Goal: Task Accomplishment & Management: Complete application form

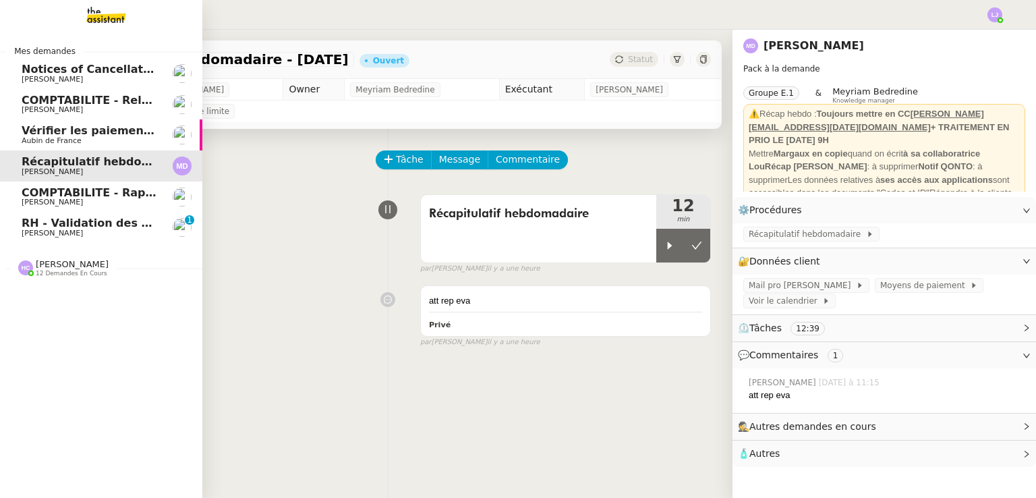
click at [49, 238] on link "RH - Validation des heures employés PSPI - [DATE] [PERSON_NAME] 0 1 2 3 4 5 6 7…" at bounding box center [101, 227] width 202 height 31
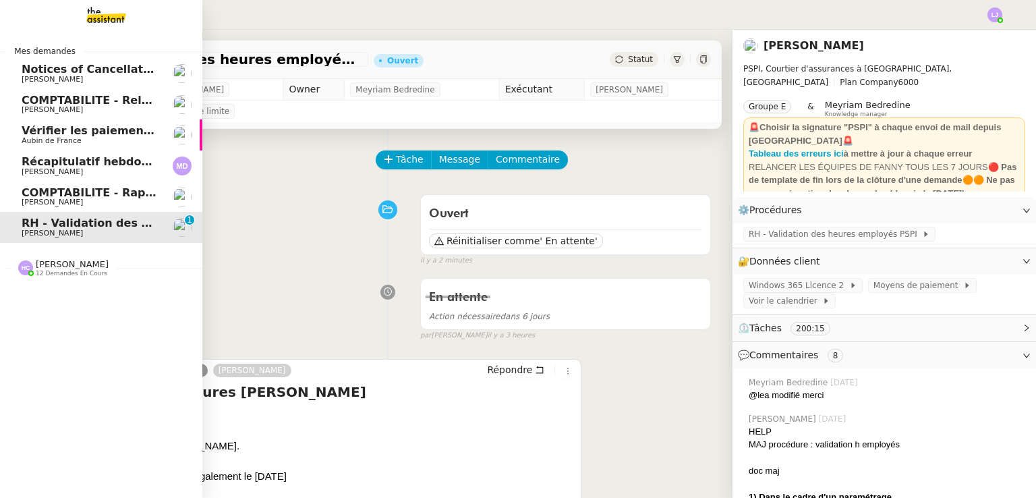
click at [128, 165] on span "Récapitulatif hebdomadaire - [DATE]" at bounding box center [133, 161] width 223 height 13
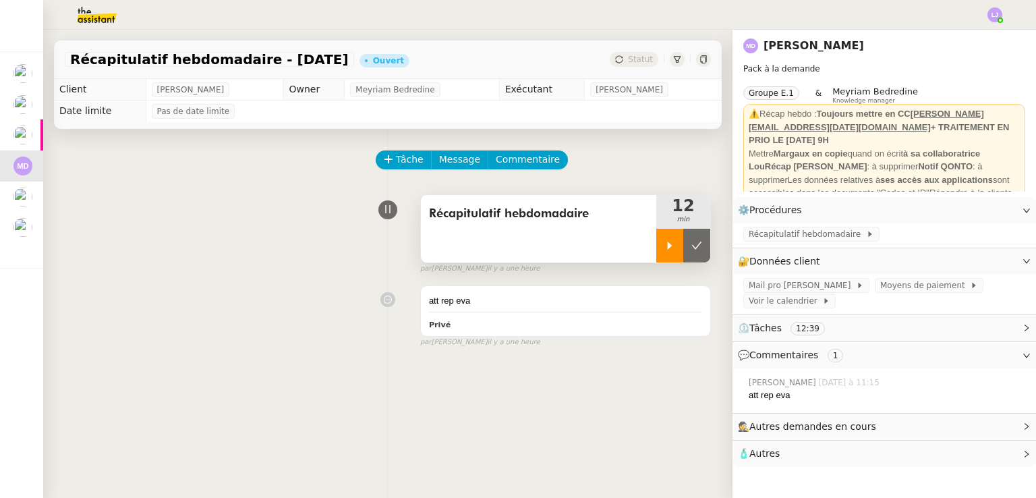
click at [656, 243] on div at bounding box center [669, 246] width 27 height 34
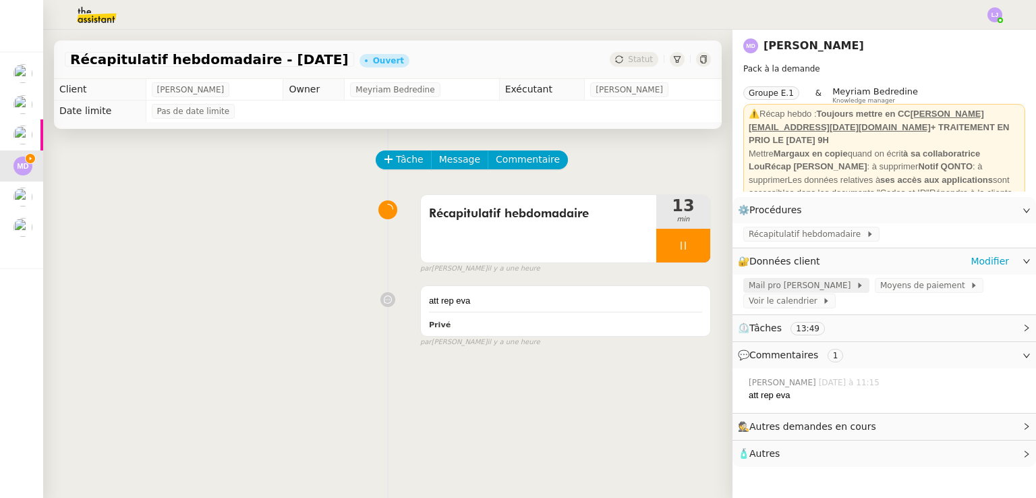
click at [769, 288] on span "Mail pro [PERSON_NAME]" at bounding box center [802, 285] width 107 height 13
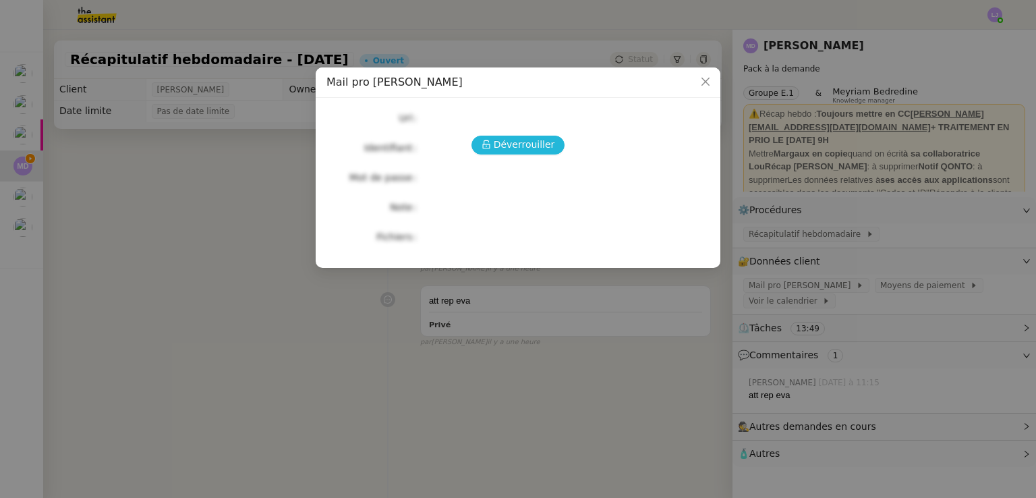
click at [507, 140] on span "Déverrouiller" at bounding box center [524, 145] width 61 height 16
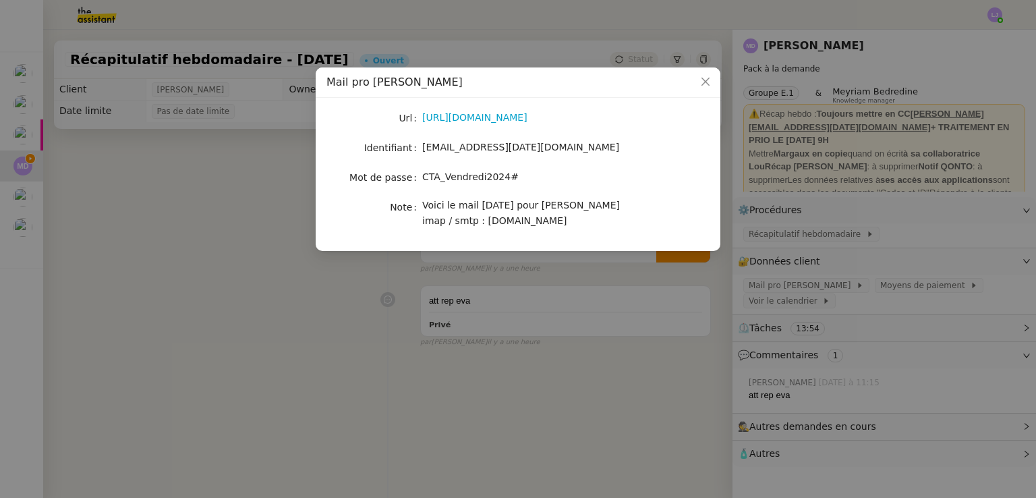
click at [465, 173] on span "CTA_Vendredi2024#" at bounding box center [470, 176] width 96 height 11
copy span "CTA_Vendredi2024#"
click at [428, 369] on nz-modal-container "Mail pro [PERSON_NAME] [URL][DOMAIN_NAME] Identifiant [EMAIL_ADDRESS][DATE][DOM…" at bounding box center [518, 249] width 1036 height 498
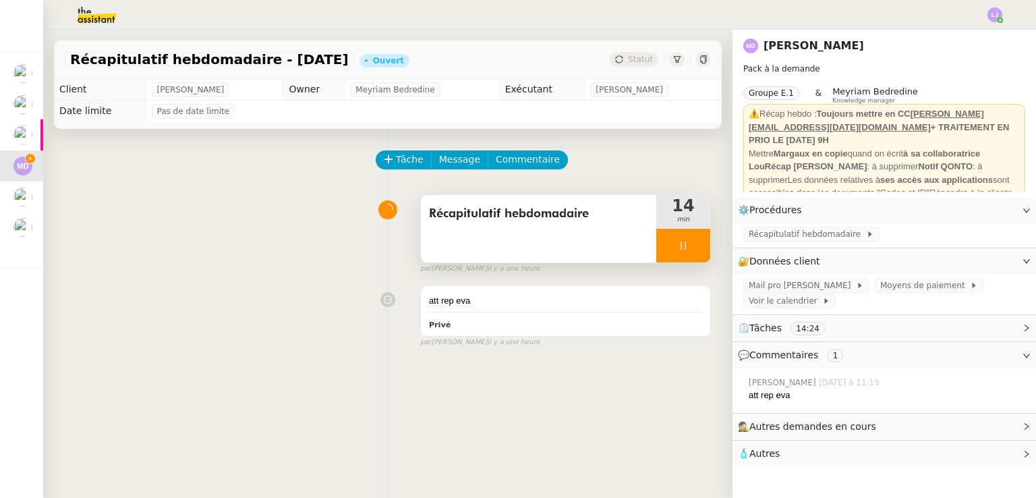
click at [503, 252] on div "Récapitulatif hebdomadaire" at bounding box center [538, 228] width 235 height 67
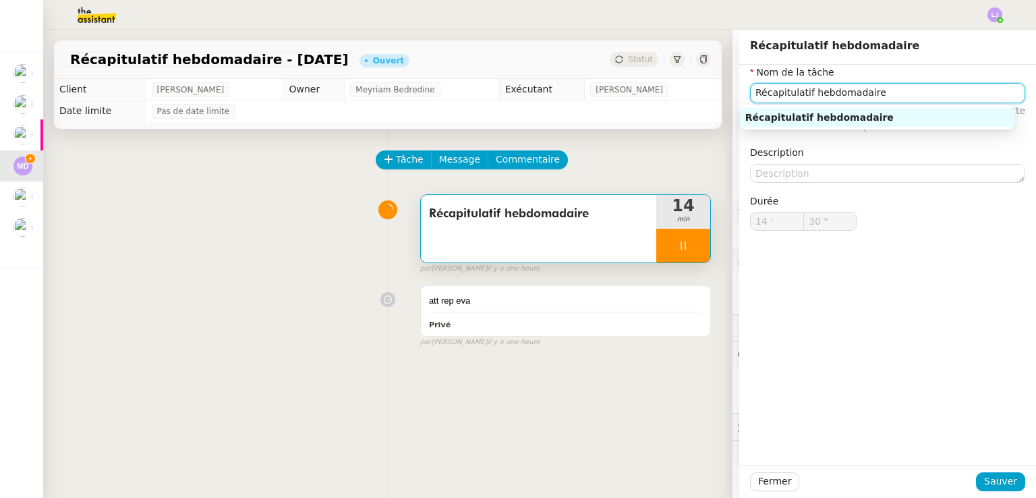
click at [872, 92] on input "Récapitulatif hebdomadaire" at bounding box center [887, 93] width 275 height 20
type input "32 ""
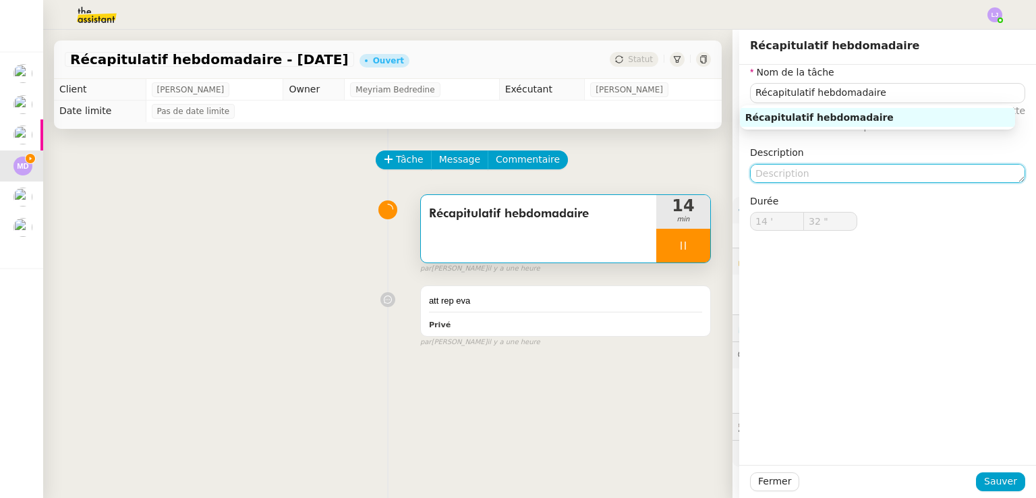
click at [750, 172] on textarea at bounding box center [887, 173] width 275 height 19
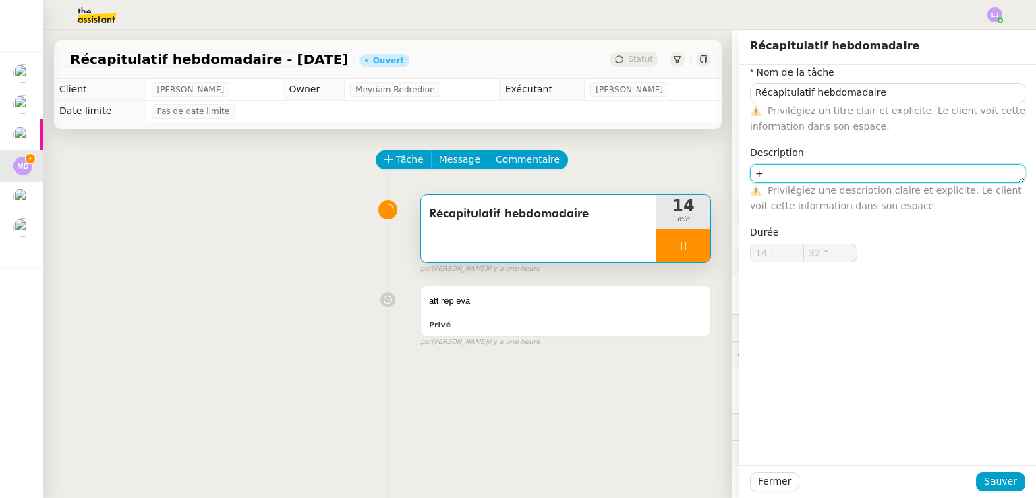
type textarea "+"
type input "33 ""
type textarea "+ tentatives"
type input "34 ""
type textarea "+ tentatives de connex"
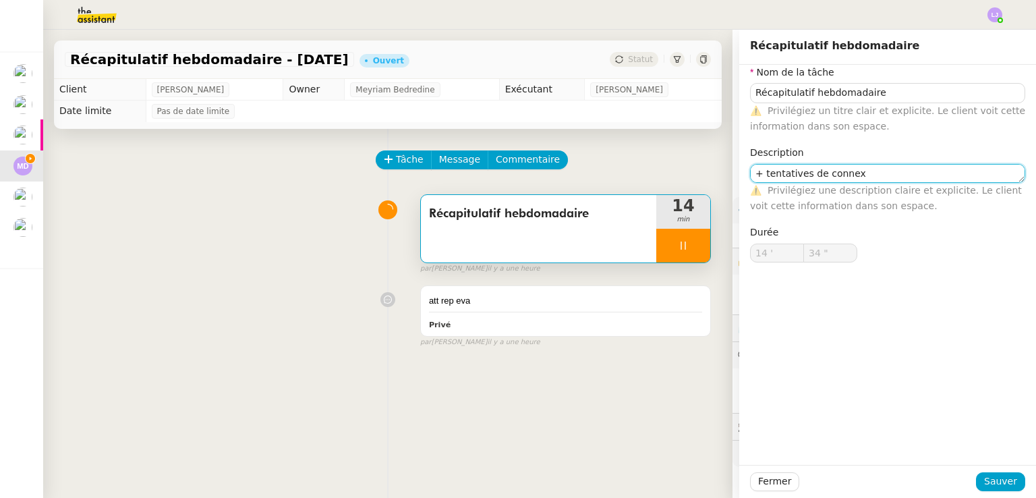
type input "35 ""
type textarea "+ tentatives de connexion"
type input "37 ""
type textarea "+ tentatives de connexion"
click at [989, 478] on span "Sauver" at bounding box center [1000, 481] width 33 height 16
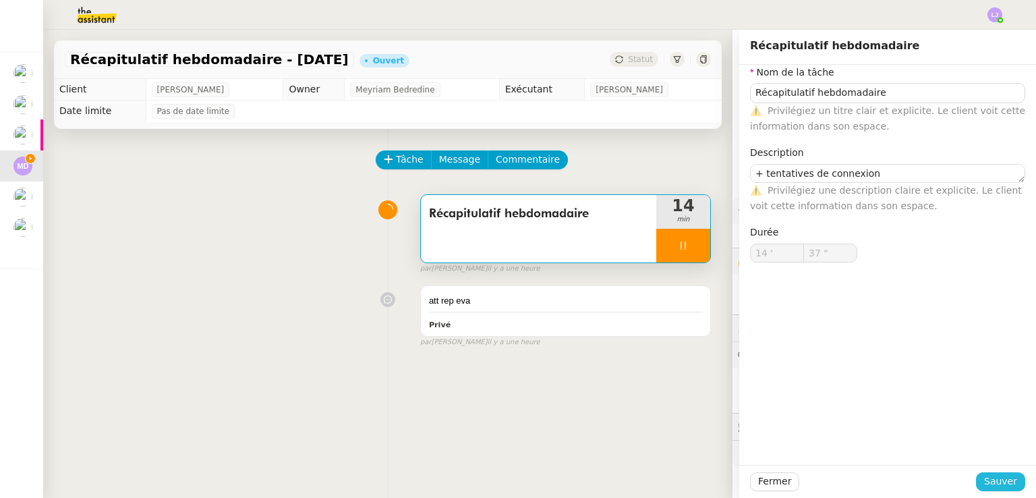
type input "38 ""
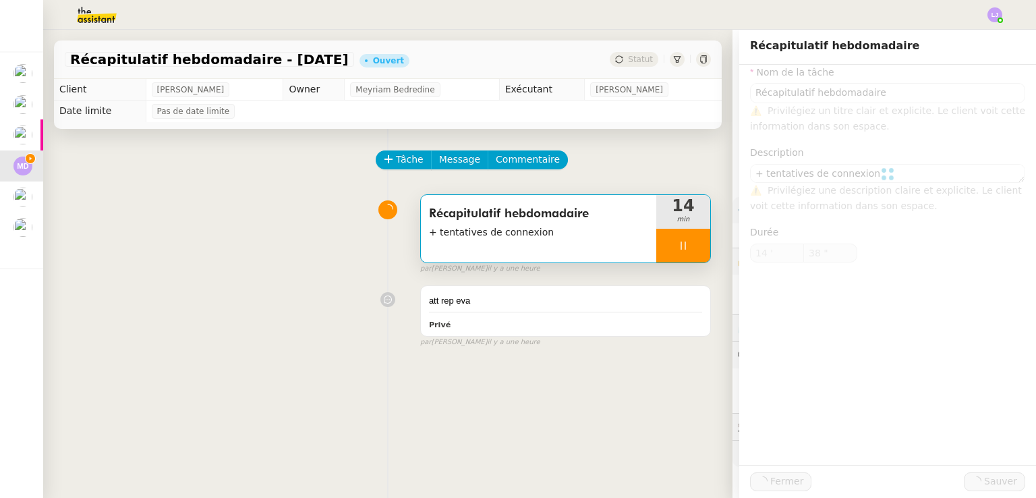
type input "Récapitulatif hebdomadaire"
type textarea "+ tentatives de connexion"
type input "14 '"
type input "38 ""
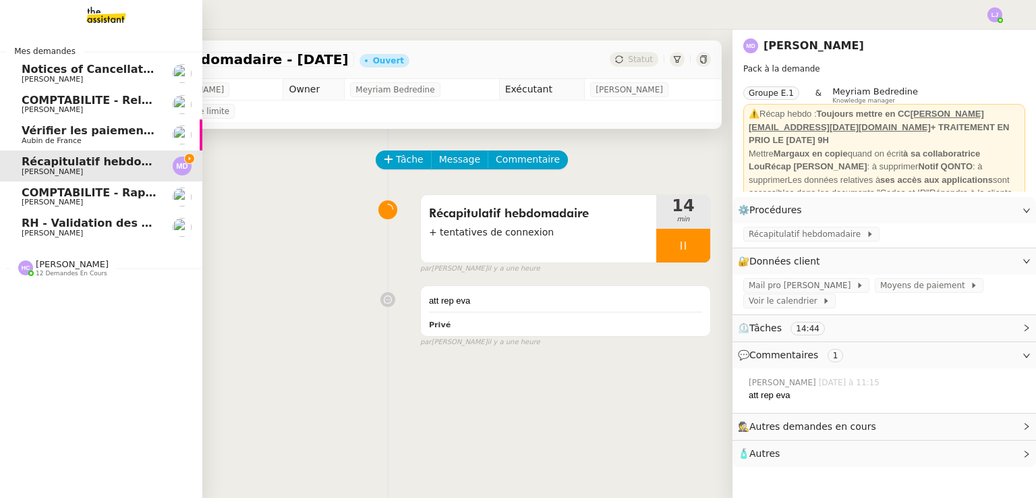
click at [61, 267] on span "[PERSON_NAME]" at bounding box center [72, 264] width 73 height 10
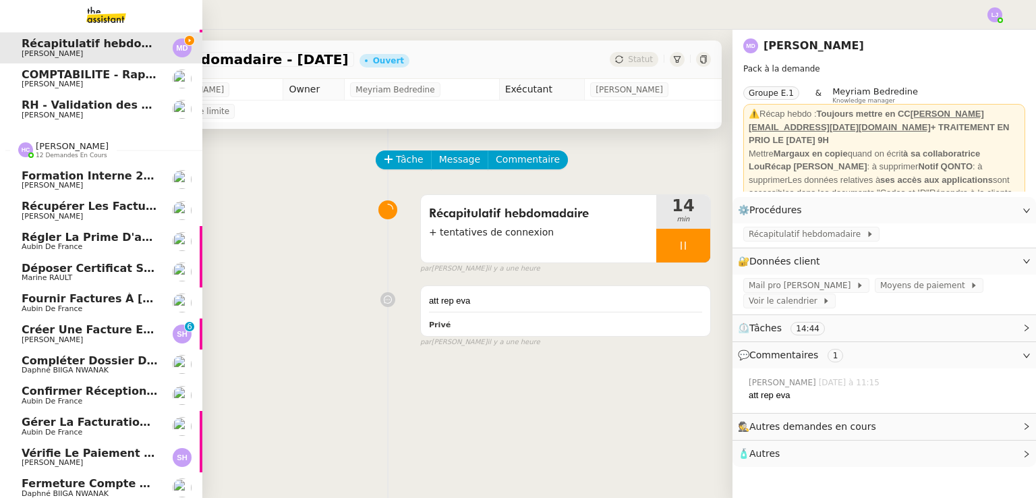
scroll to position [162, 0]
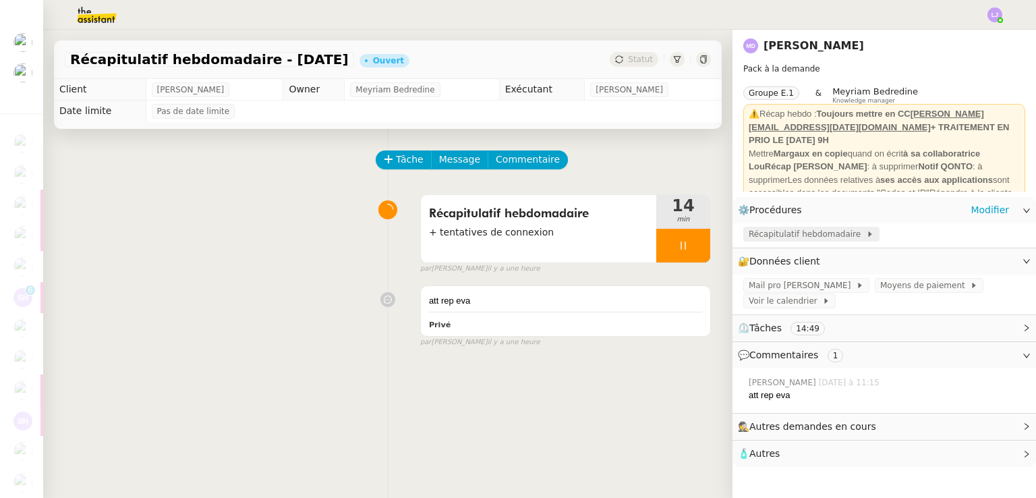
click at [753, 237] on span "Récapitulatif hebdomadaire" at bounding box center [807, 233] width 117 height 13
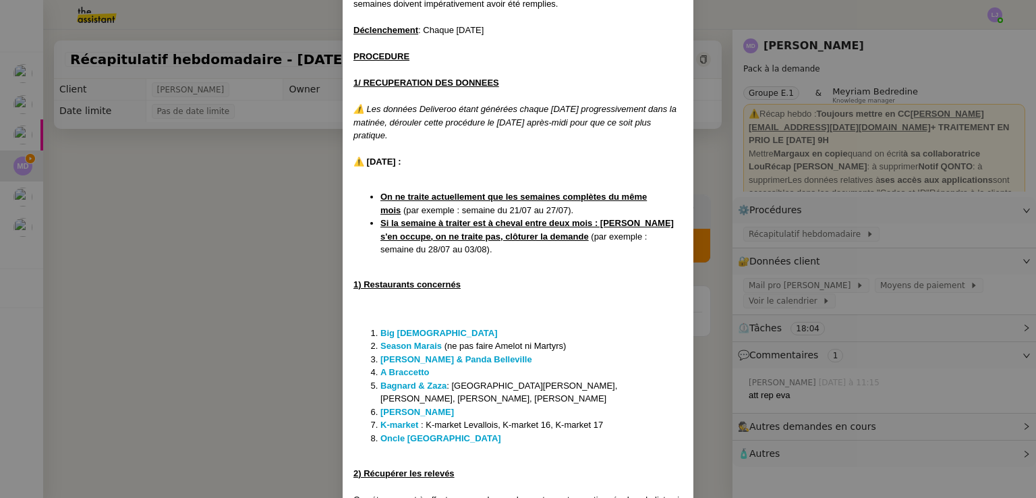
scroll to position [159, 0]
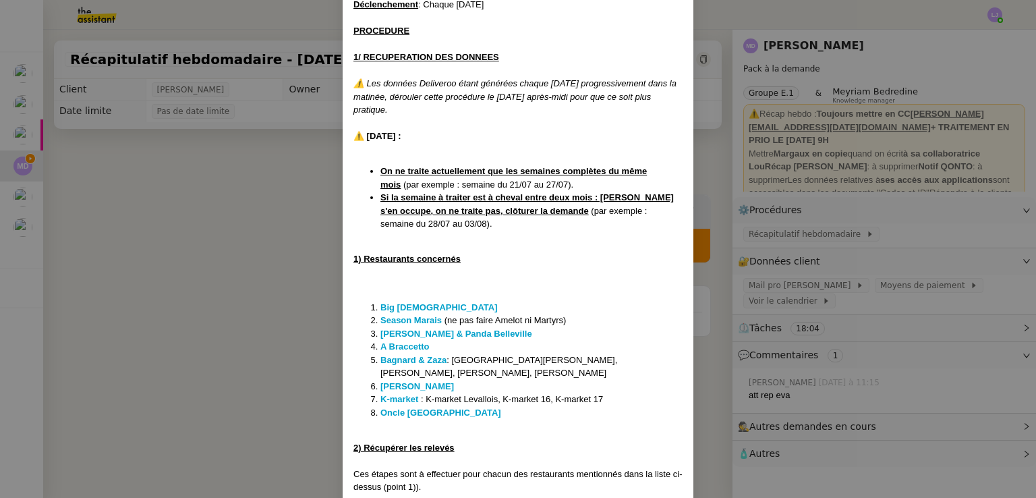
click at [182, 329] on nz-modal-container "MAJ le 24/07 Contexte : Chaque semaine, nous devons saisir les données Delivero…" at bounding box center [518, 249] width 1036 height 498
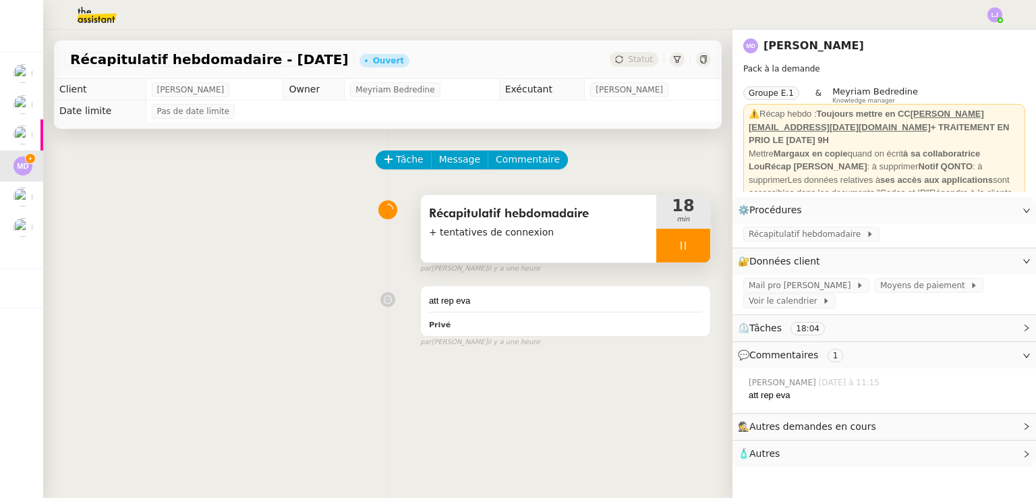
click at [683, 242] on div at bounding box center [683, 246] width 54 height 34
click at [664, 242] on icon at bounding box center [669, 245] width 11 height 11
click at [656, 254] on div at bounding box center [683, 246] width 54 height 34
click at [656, 254] on div at bounding box center [669, 246] width 27 height 34
click at [783, 235] on span "Récapitulatif hebdomadaire" at bounding box center [807, 233] width 117 height 13
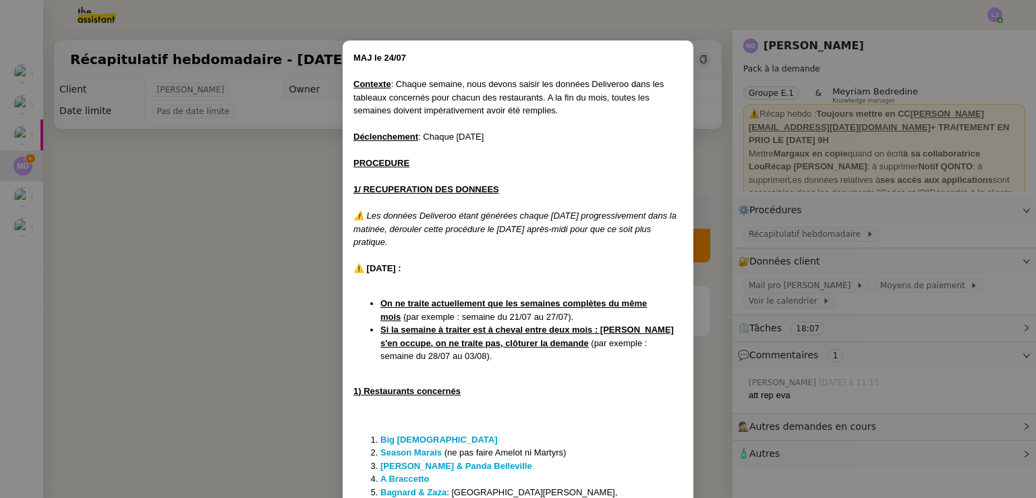
scroll to position [27, 0]
click at [730, 306] on nz-modal-container "MAJ le 24/07 Contexte : Chaque semaine, nous devons saisir les données Delivero…" at bounding box center [518, 249] width 1036 height 498
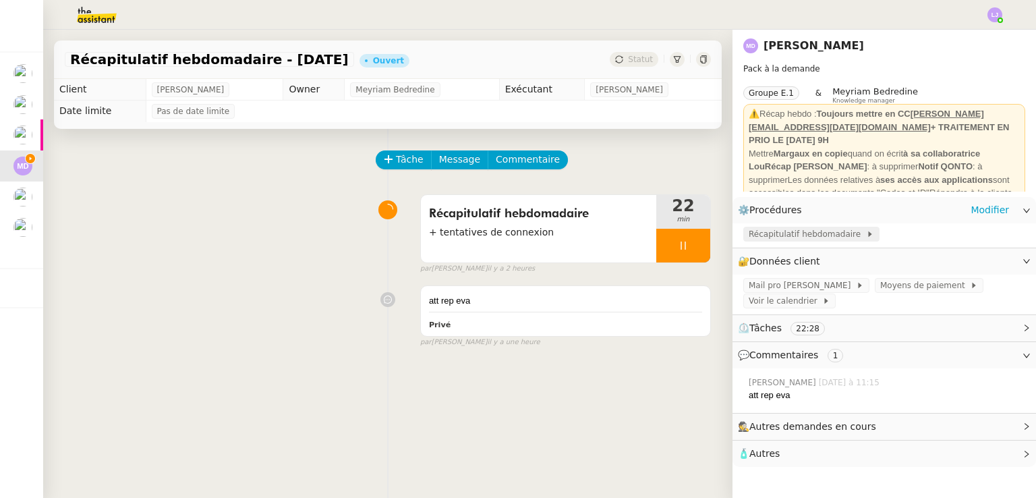
click at [826, 235] on span "Récapitulatif hebdomadaire" at bounding box center [807, 233] width 117 height 13
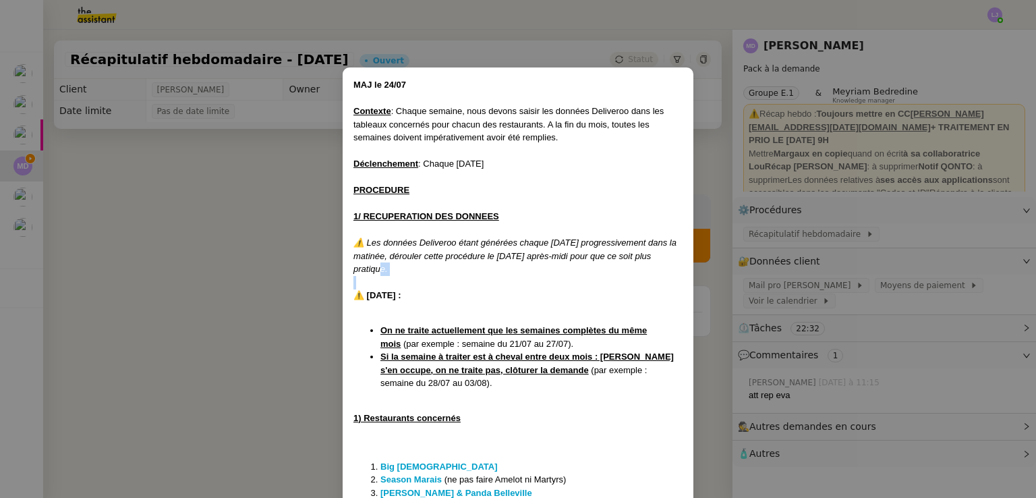
drag, startPoint x: 817, startPoint y: 266, endPoint x: 908, endPoint y: 258, distance: 91.4
click at [908, 258] on nz-modal-container "MAJ le 24/07 Contexte : Chaque semaine, nous devons saisir les données Delivero…" at bounding box center [518, 249] width 1036 height 498
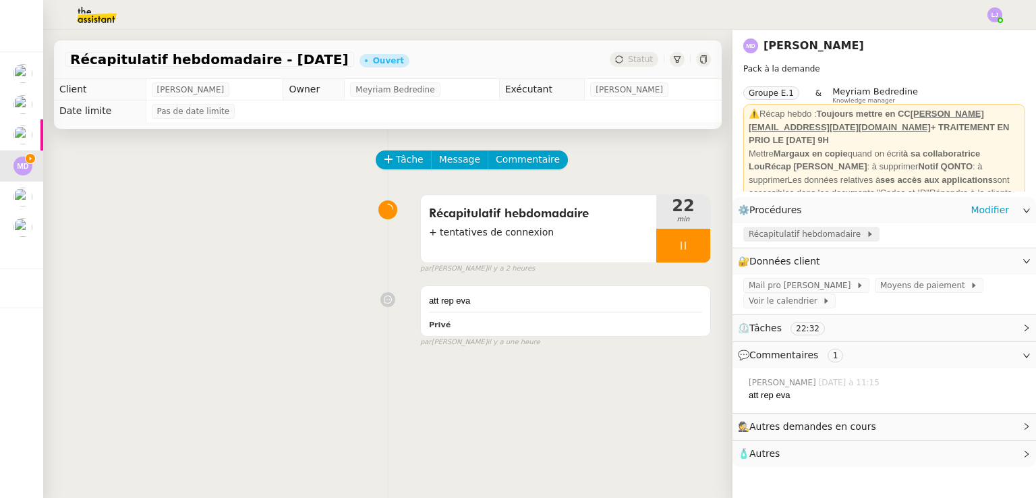
click at [828, 235] on span "Récapitulatif hebdomadaire" at bounding box center [807, 233] width 117 height 13
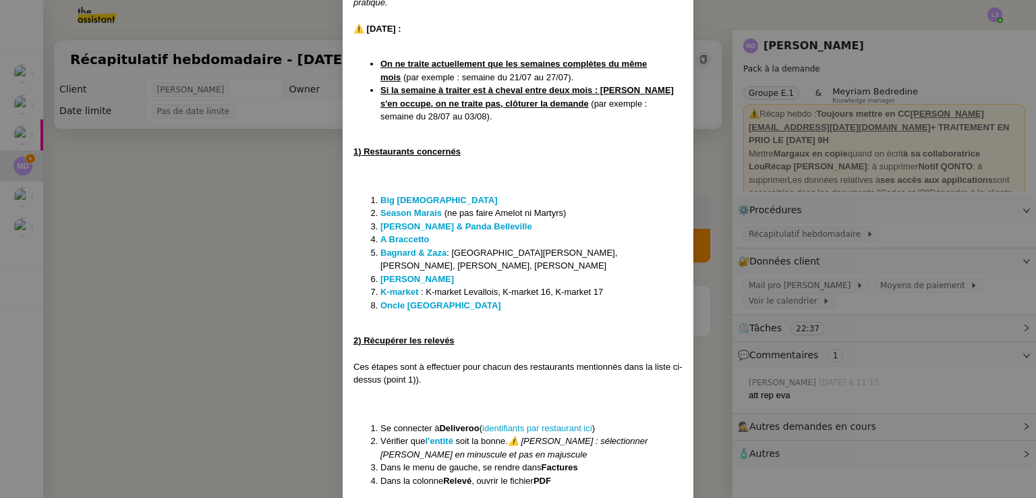
scroll to position [278, 0]
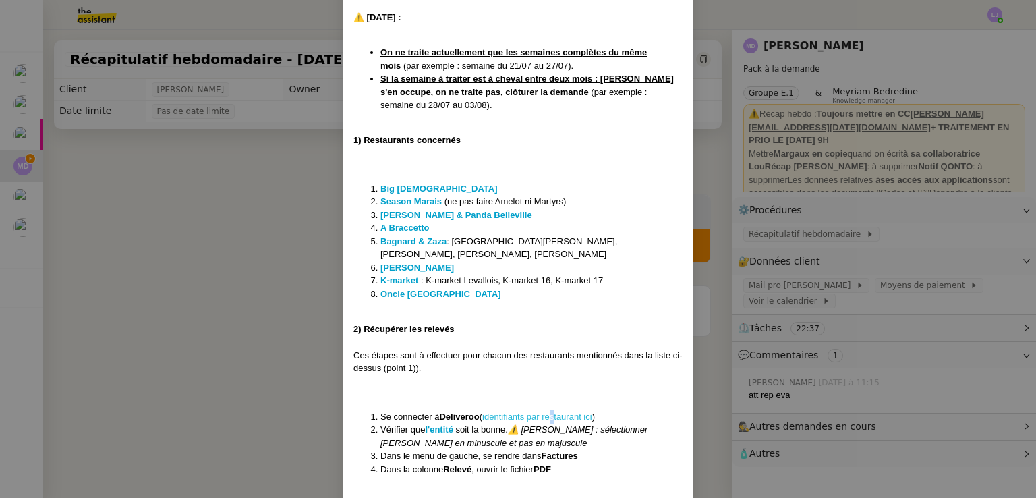
drag, startPoint x: 556, startPoint y: 408, endPoint x: 549, endPoint y: 403, distance: 8.6
click at [549, 410] on li "Se connecter à Deliveroo ( identifiants par restaurant ici )" at bounding box center [531, 416] width 302 height 13
click at [549, 411] on link "identifiants par restaurant ici" at bounding box center [537, 416] width 110 height 10
click at [413, 196] on strong "Season Marais" at bounding box center [410, 201] width 61 height 10
click at [421, 210] on strong "[PERSON_NAME] & Panda Belleville" at bounding box center [456, 215] width 152 height 10
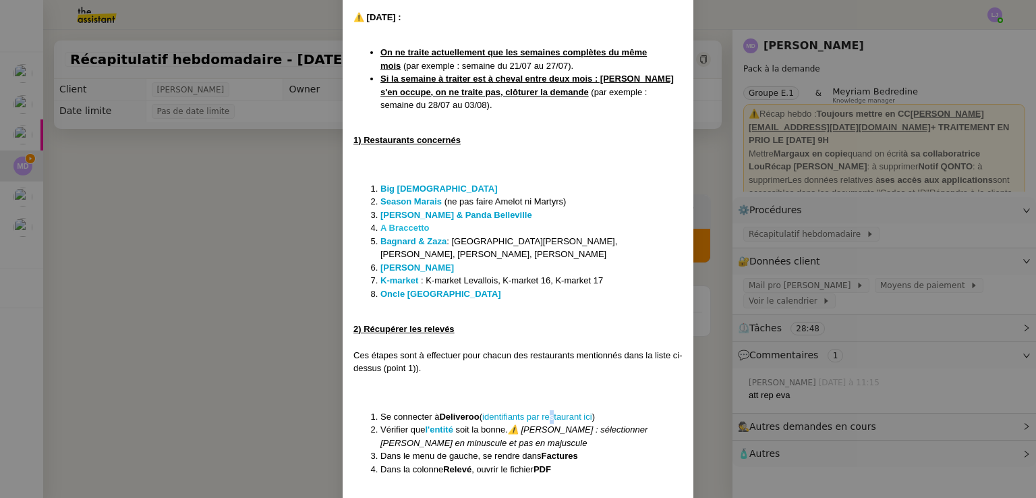
click at [409, 223] on strong "A Braccetto" at bounding box center [404, 228] width 49 height 10
click at [413, 236] on strong "Bagnard & Zaza" at bounding box center [413, 241] width 66 height 10
click at [270, 249] on nz-modal-container "MAJ le 24/07 Contexte : Chaque semaine, nous devons saisir les données Delivero…" at bounding box center [518, 249] width 1036 height 498
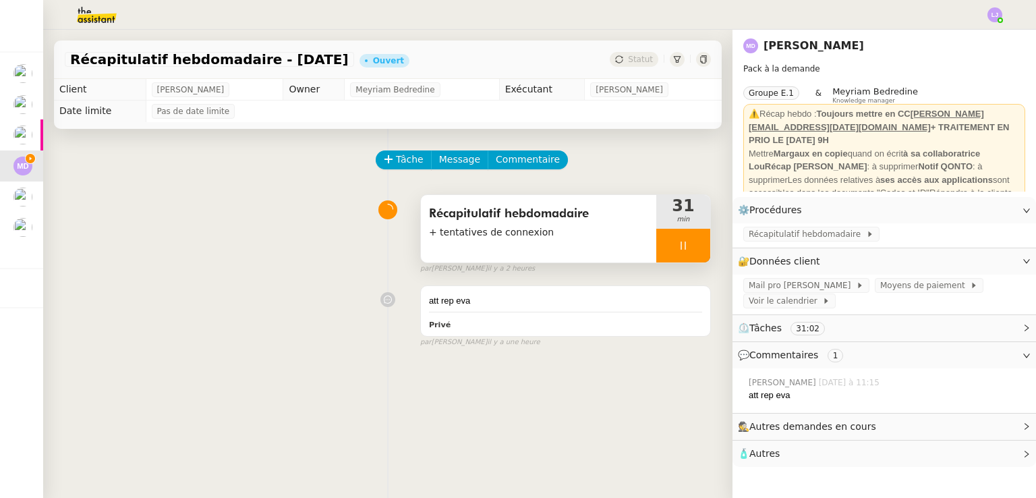
click at [678, 246] on icon at bounding box center [683, 245] width 11 height 11
